Goal: Use online tool/utility: Utilize a website feature to perform a specific function

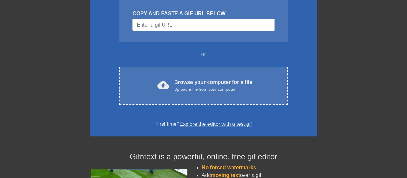
scroll to position [74, 0]
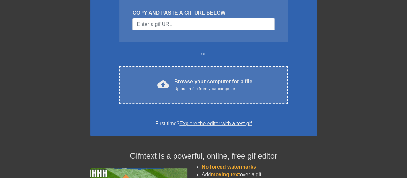
click at [210, 87] on div "Upload a file from your computer" at bounding box center [213, 88] width 78 height 6
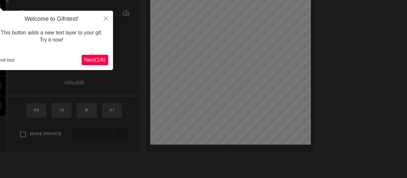
scroll to position [16, 0]
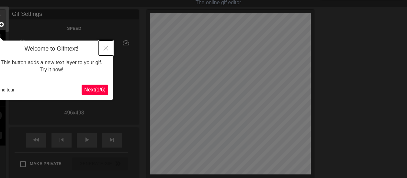
click at [108, 45] on button "Close" at bounding box center [106, 47] width 14 height 15
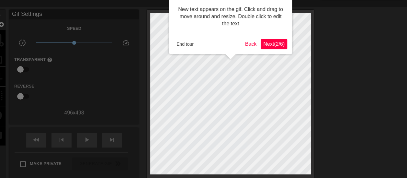
scroll to position [0, 0]
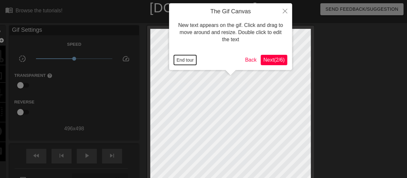
click at [188, 59] on button "End tour" at bounding box center [185, 60] width 22 height 10
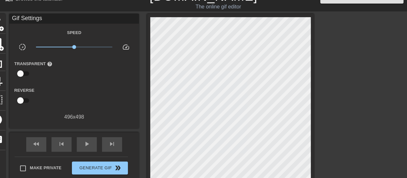
scroll to position [10, 0]
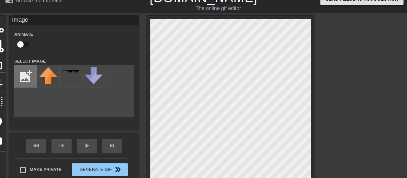
click at [24, 78] on input "file" at bounding box center [26, 76] width 22 height 22
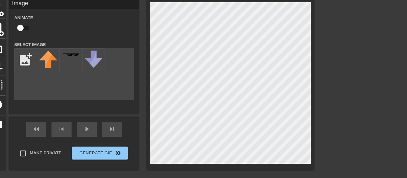
scroll to position [28, 0]
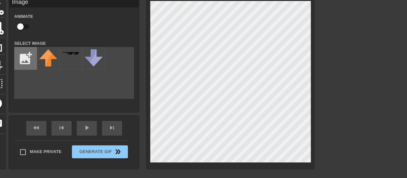
click at [30, 67] on input "file" at bounding box center [26, 58] width 22 height 22
type input "C:\fakepath\akibraincookie1.webp"
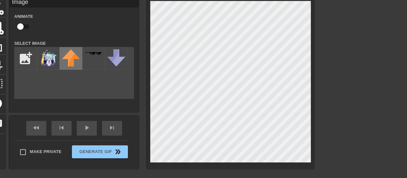
click at [51, 63] on img at bounding box center [48, 58] width 18 height 18
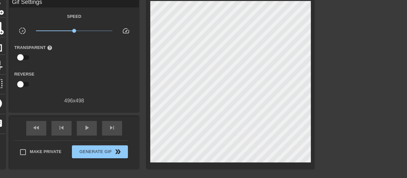
click at [76, 130] on div "fast_rewind skip_previous play_arrow skip_next" at bounding box center [74, 128] width 106 height 24
click at [86, 127] on span "play_arrow" at bounding box center [87, 128] width 8 height 8
type input "30"
click at [27, 59] on input "checkbox" at bounding box center [20, 57] width 37 height 12
checkbox input "true"
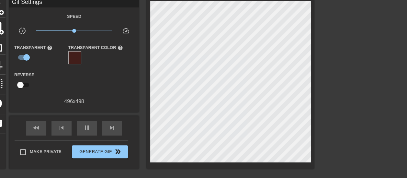
click at [78, 58] on div at bounding box center [74, 57] width 13 height 13
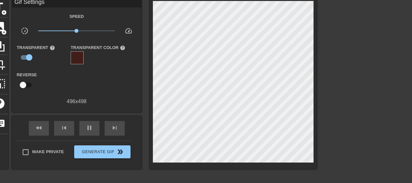
type input "30"
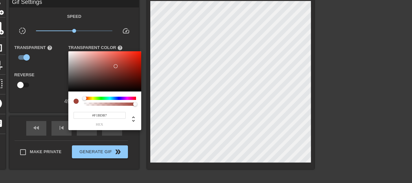
type input "#FFFFFF"
drag, startPoint x: 121, startPoint y: 68, endPoint x: 53, endPoint y: 40, distance: 73.4
click at [53, 40] on div "#FFFFFF hex" at bounding box center [206, 91] width 412 height 183
click at [147, 163] on div at bounding box center [206, 91] width 412 height 183
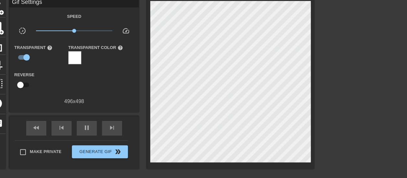
type input "30"
click at [27, 58] on input "checkbox" at bounding box center [26, 57] width 37 height 12
checkbox input "false"
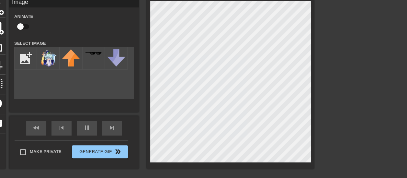
click at [6, 52] on div "title add_circle image add_circle crop photo_size_select_large help keyboard Im…" at bounding box center [151, 83] width 326 height 171
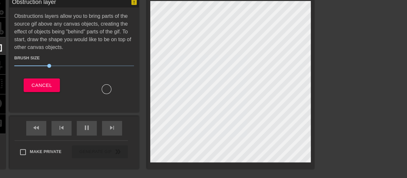
click at [0, 61] on html "menu_book Browse the tutorials! Gifntext.com The online gif editor Send Feedbac…" at bounding box center [203, 108] width 407 height 273
type input "30"
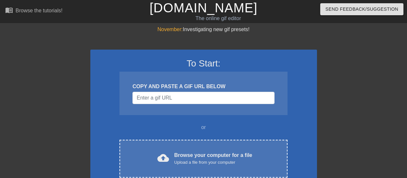
scroll to position [28, 0]
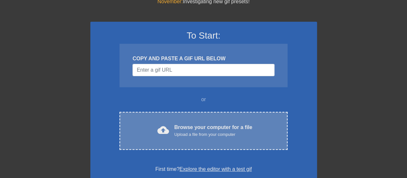
click at [175, 121] on div "cloud_upload Browse your computer for a file Upload a file from your computer C…" at bounding box center [203, 131] width 168 height 38
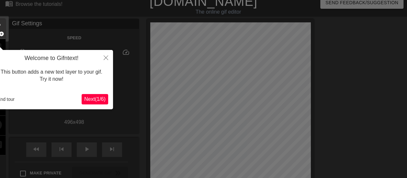
scroll to position [6, 0]
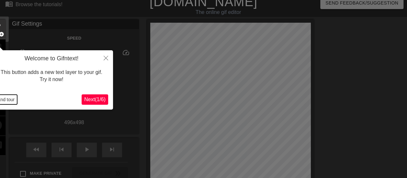
click at [9, 99] on button "End tour" at bounding box center [6, 100] width 22 height 10
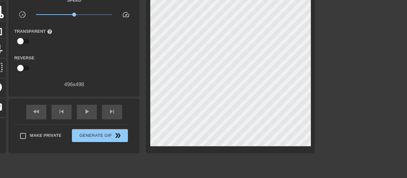
scroll to position [0, 0]
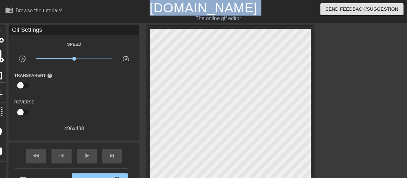
drag, startPoint x: 123, startPoint y: 22, endPoint x: 156, endPoint y: 15, distance: 33.5
click at [156, 15] on div "menu_book Browse the tutorials! [DOMAIN_NAME] The online gif editor Send Feedba…" at bounding box center [203, 11] width 407 height 23
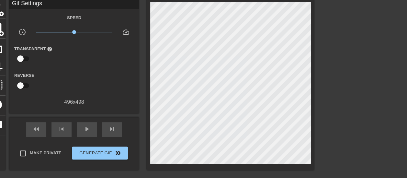
scroll to position [16, 0]
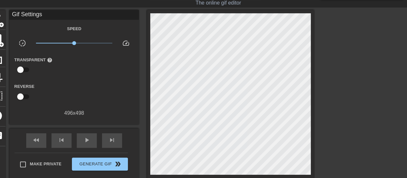
click at [22, 74] on input "checkbox" at bounding box center [20, 69] width 37 height 12
checkbox input "true"
click at [75, 76] on div at bounding box center [74, 69] width 13 height 13
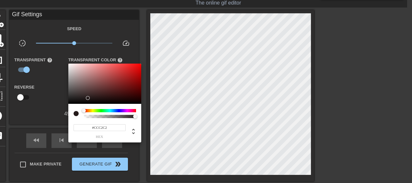
type input "#FFFFFF"
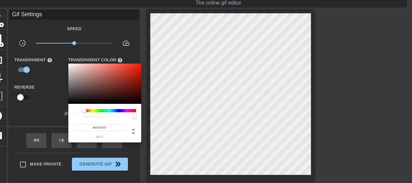
drag, startPoint x: 90, startPoint y: 100, endPoint x: 60, endPoint y: 54, distance: 55.0
click at [60, 54] on div "#FFFFFF hex" at bounding box center [206, 91] width 412 height 183
click at [116, 58] on div at bounding box center [206, 91] width 412 height 183
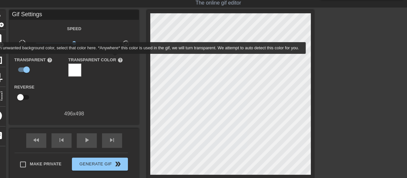
click at [117, 58] on span "help" at bounding box center [120, 60] width 6 height 6
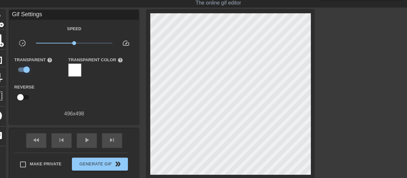
click at [28, 69] on input "checkbox" at bounding box center [26, 69] width 37 height 12
checkbox input "false"
click at [48, 61] on span "help" at bounding box center [50, 60] width 6 height 6
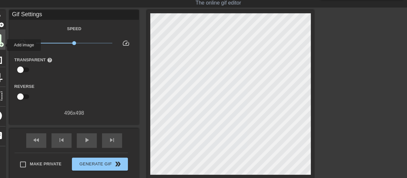
click at [3, 45] on span "add_circle" at bounding box center [2, 45] width 6 height 6
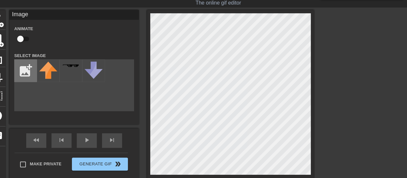
click at [25, 71] on input "file" at bounding box center [26, 71] width 22 height 22
type input "C:\fakepath\akibraincookie1.webp"
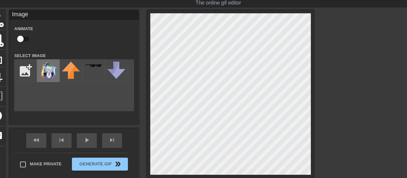
click at [48, 75] on img at bounding box center [48, 71] width 18 height 18
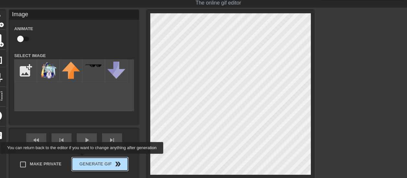
click at [83, 159] on button "Generate Gif double_arrow" at bounding box center [100, 163] width 56 height 13
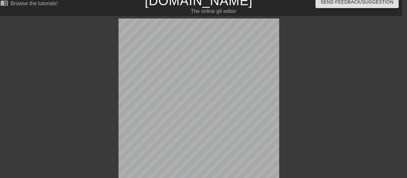
scroll to position [0, 5]
